Goal: Check status

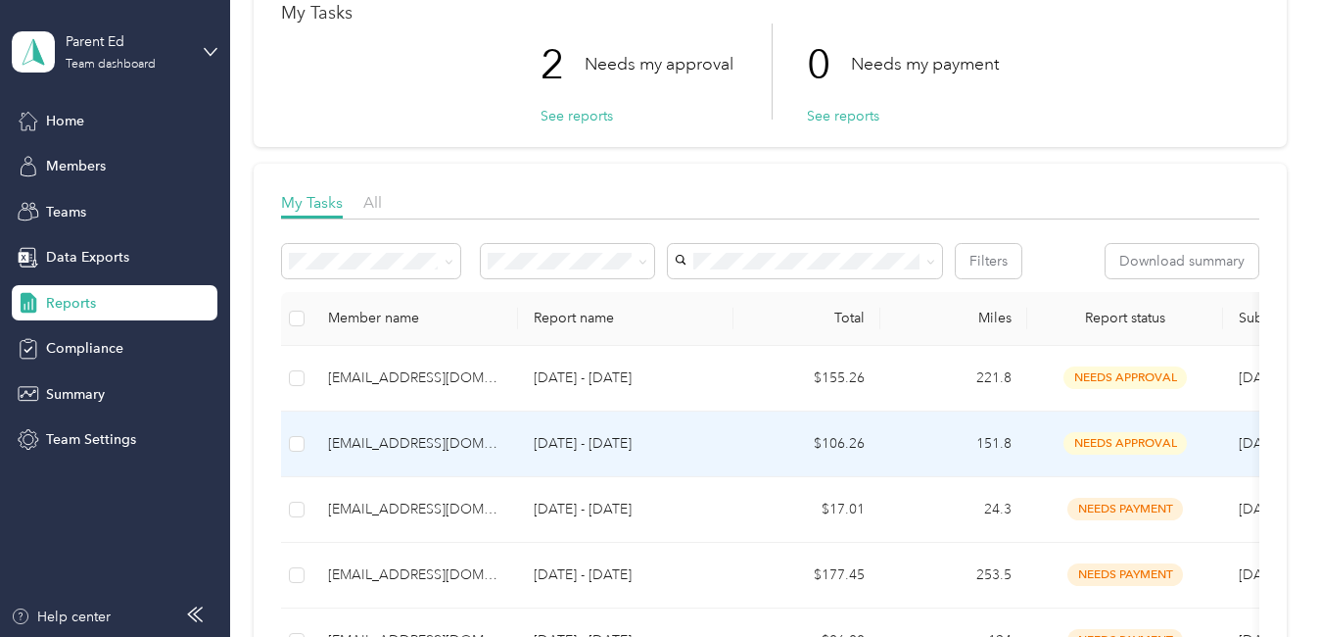
scroll to position [196, 0]
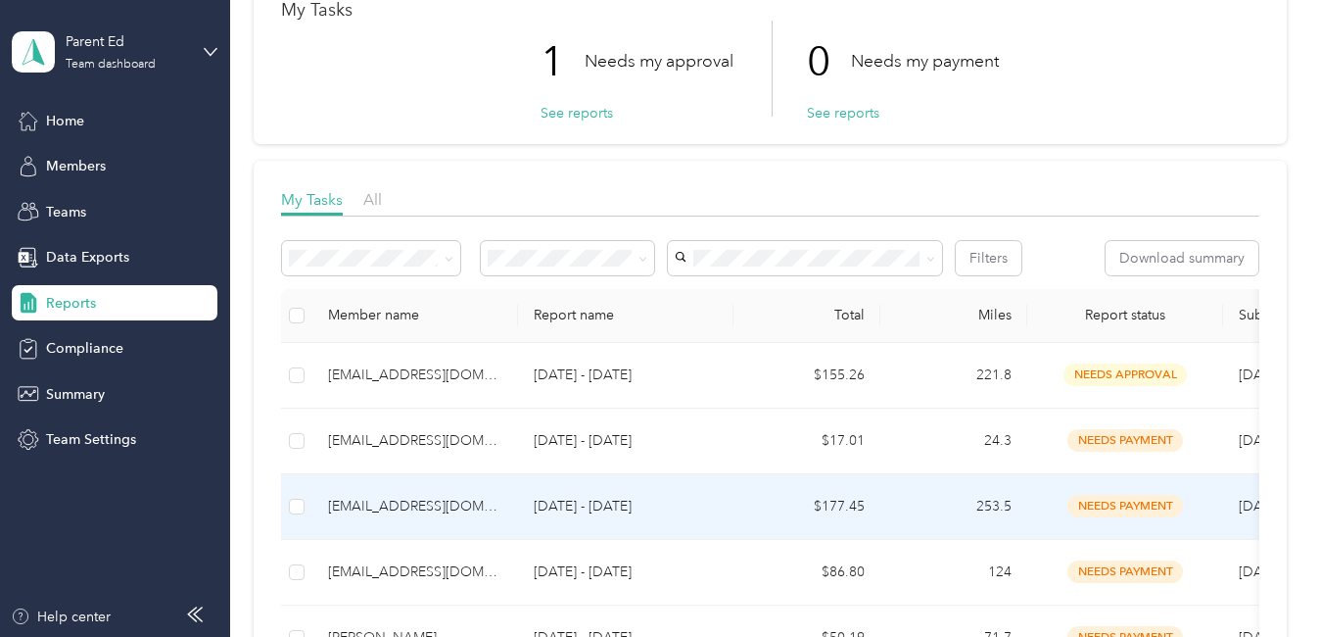
scroll to position [196, 0]
